Goal: Task Accomplishment & Management: Manage account settings

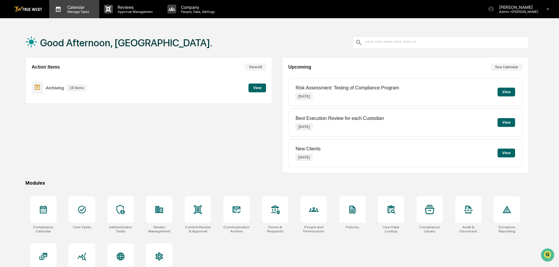
click at [74, 12] on p "Manage Tasks" at bounding box center [78, 12] width 30 height 4
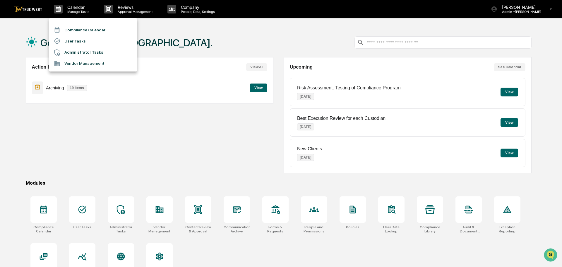
click at [78, 50] on li "Administrator Tasks" at bounding box center [93, 52] width 88 height 11
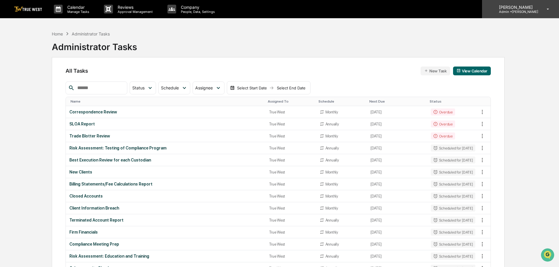
click at [547, 9] on icon at bounding box center [548, 9] width 10 height 6
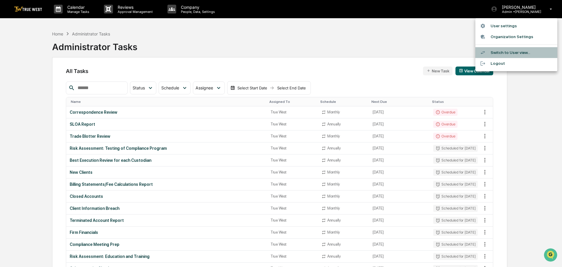
click at [502, 51] on li "Switch to User view..." at bounding box center [516, 52] width 82 height 11
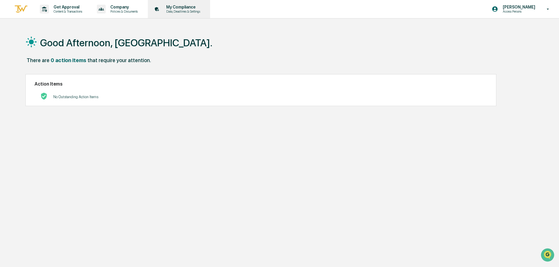
click at [181, 11] on p "Data, Deadlines & Settings" at bounding box center [182, 11] width 42 height 4
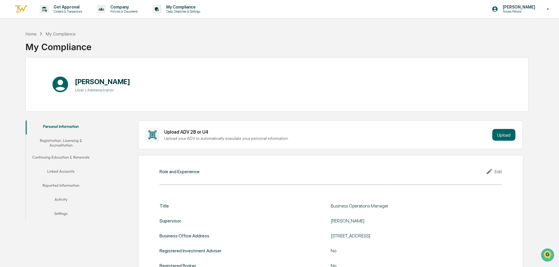
click at [70, 169] on button "Linked Accounts" at bounding box center [61, 172] width 70 height 14
